Goal: Task Accomplishment & Management: Use online tool/utility

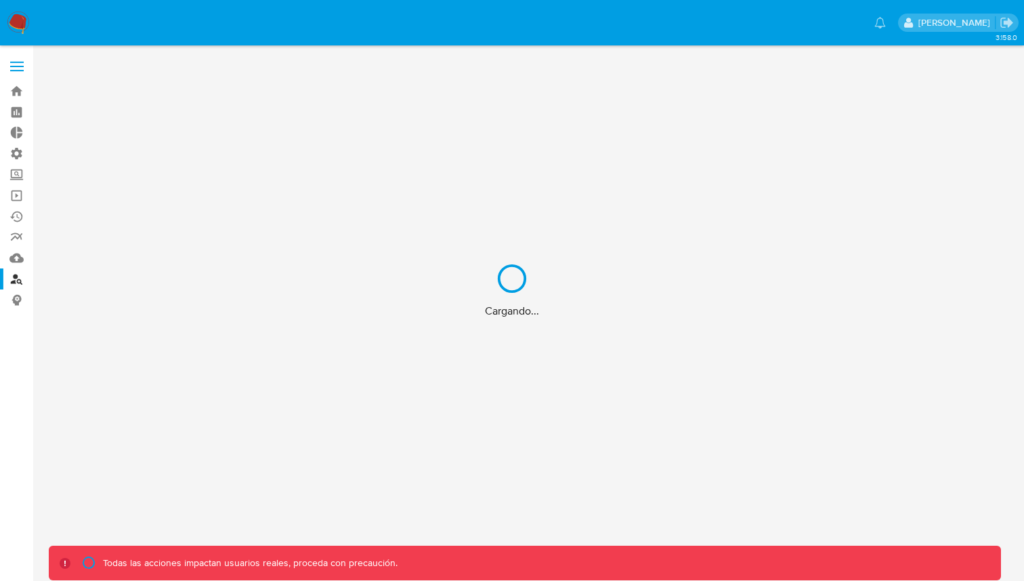
click at [18, 157] on div "Cargando..." at bounding box center [512, 290] width 1024 height 581
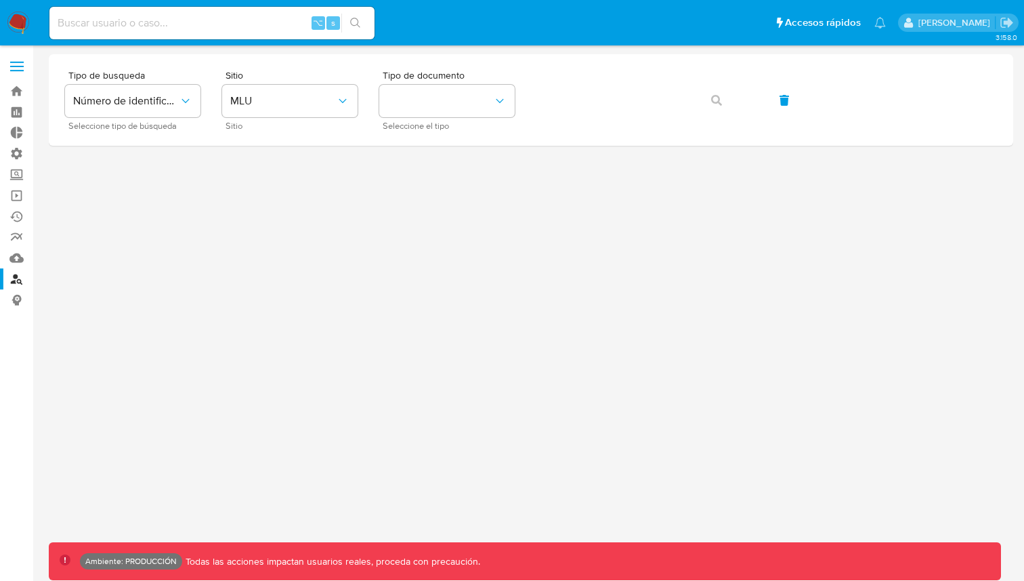
click at [20, 152] on label "Administración" at bounding box center [80, 153] width 161 height 21
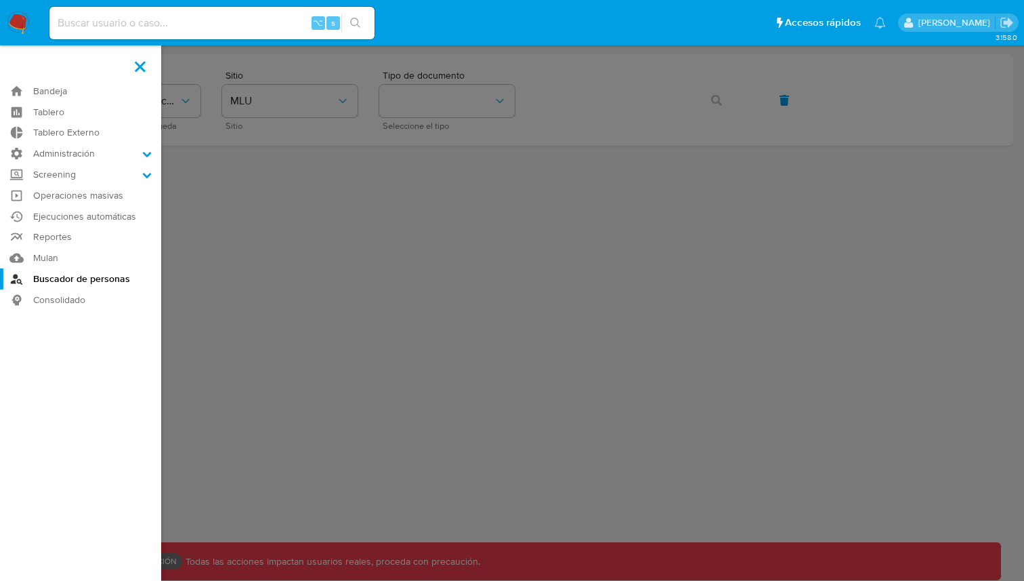
click at [0, 0] on input "Administración" at bounding box center [0, 0] width 0 height 0
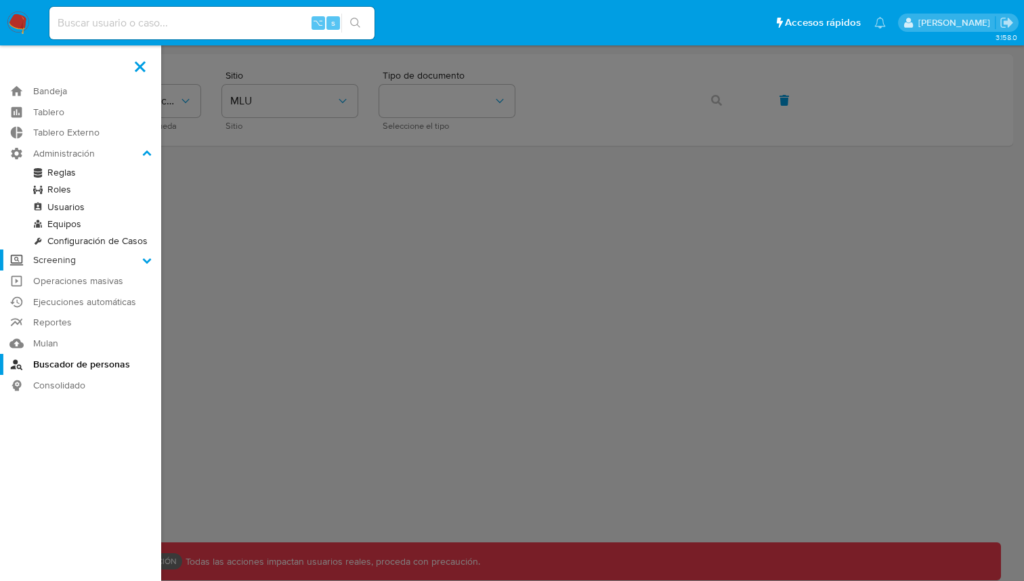
click at [67, 264] on label "Screening" at bounding box center [80, 259] width 161 height 21
click at [0, 0] on input "Screening" at bounding box center [0, 0] width 0 height 0
click at [65, 267] on link "Herramientas" at bounding box center [80, 261] width 161 height 17
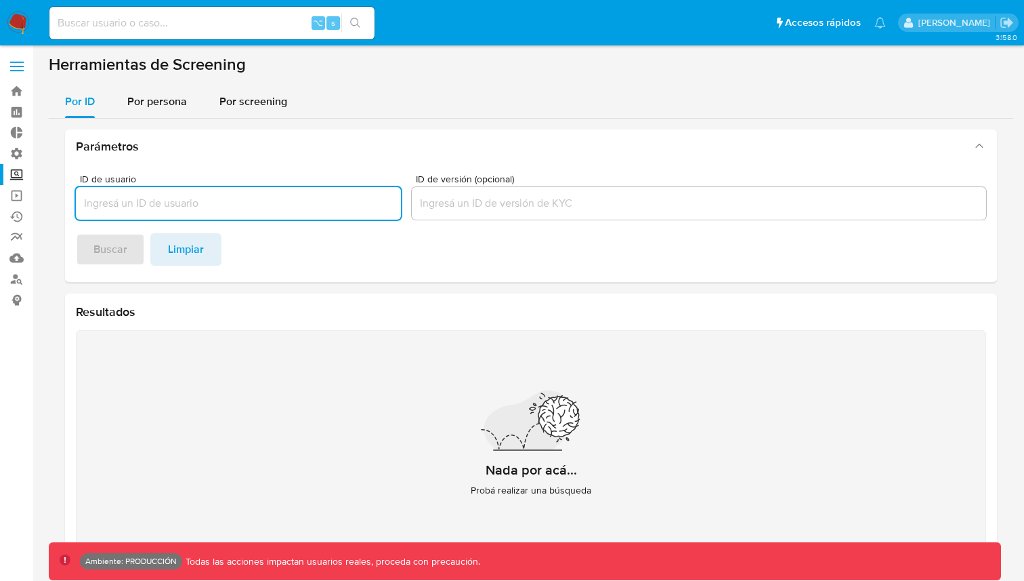
click at [272, 212] on div at bounding box center [238, 203] width 325 height 33
click at [230, 204] on input "ID de usuario" at bounding box center [238, 203] width 325 height 18
paste input "378476877"
type input "378476877"
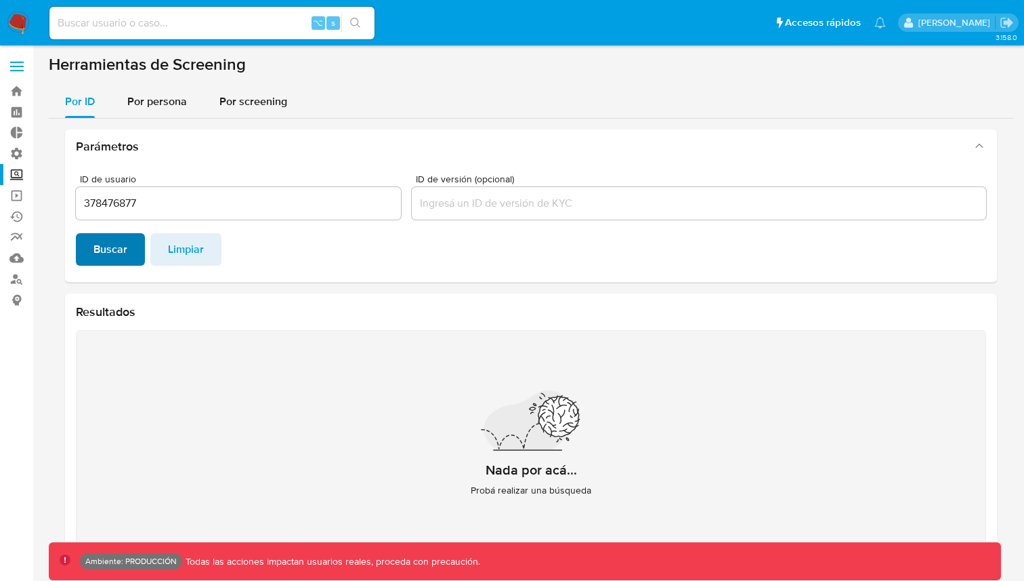
click at [129, 240] on button "Buscar" at bounding box center [110, 249] width 69 height 33
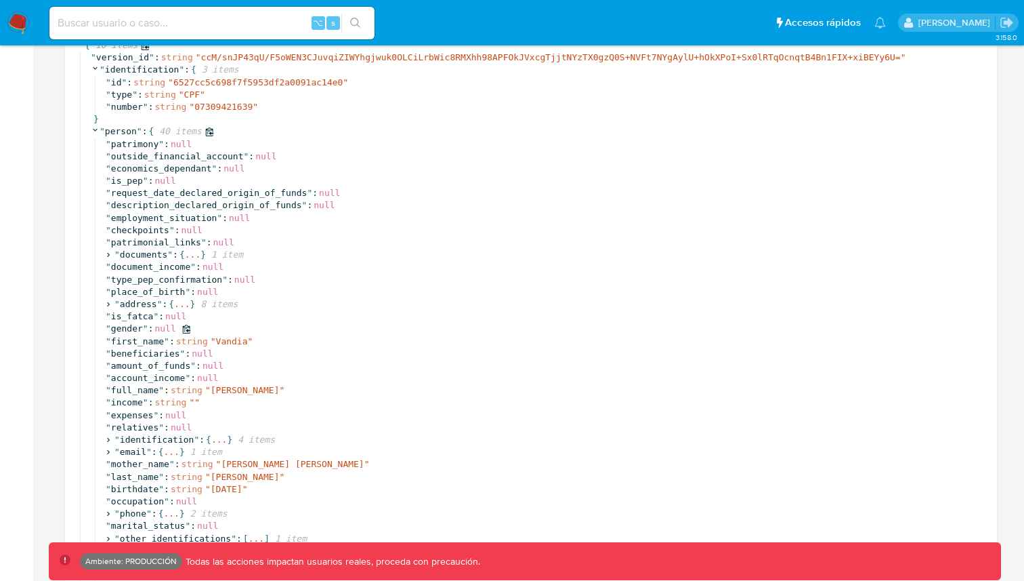
scroll to position [293, 0]
drag, startPoint x: 295, startPoint y: 388, endPoint x: 281, endPoint y: 377, distance: 17.9
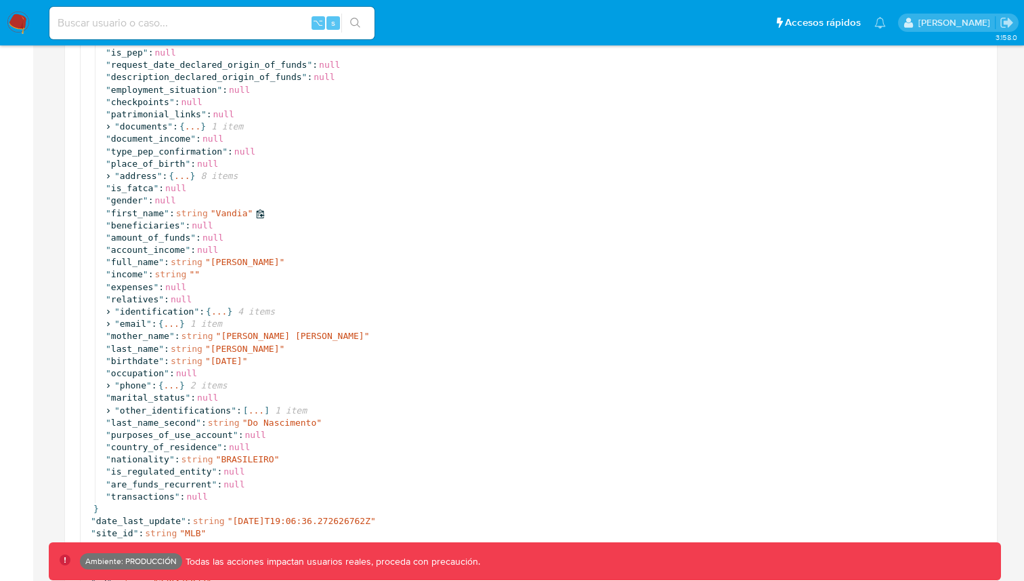
scroll to position [429, 0]
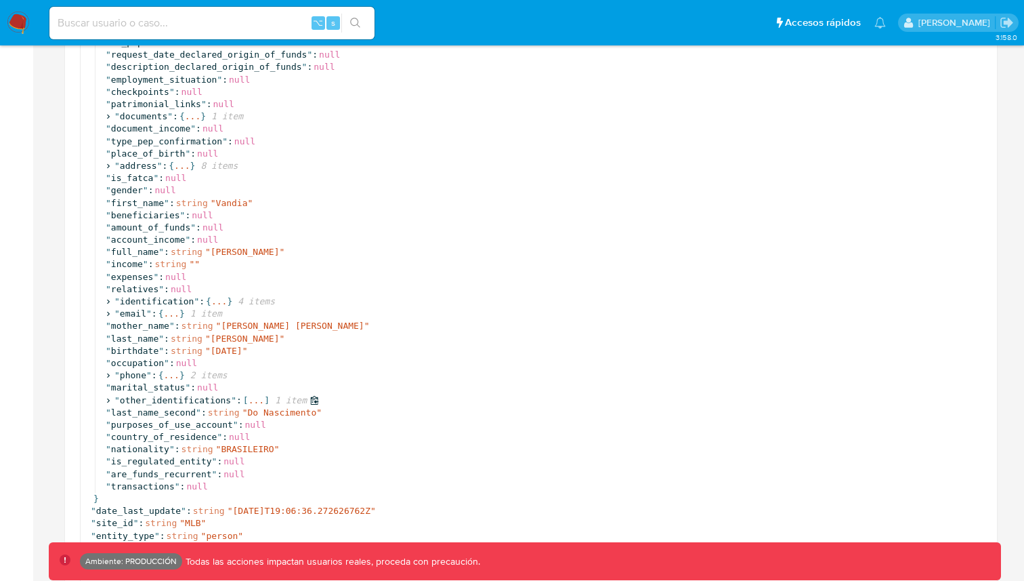
drag, startPoint x: 335, startPoint y: 414, endPoint x: 335, endPoint y: 402, distance: 12.2
click at [335, 402] on div "" patrimony " : null " outside_financial_account " : null " economics_dependant…" at bounding box center [540, 246] width 891 height 493
